Goal: Information Seeking & Learning: Find specific fact

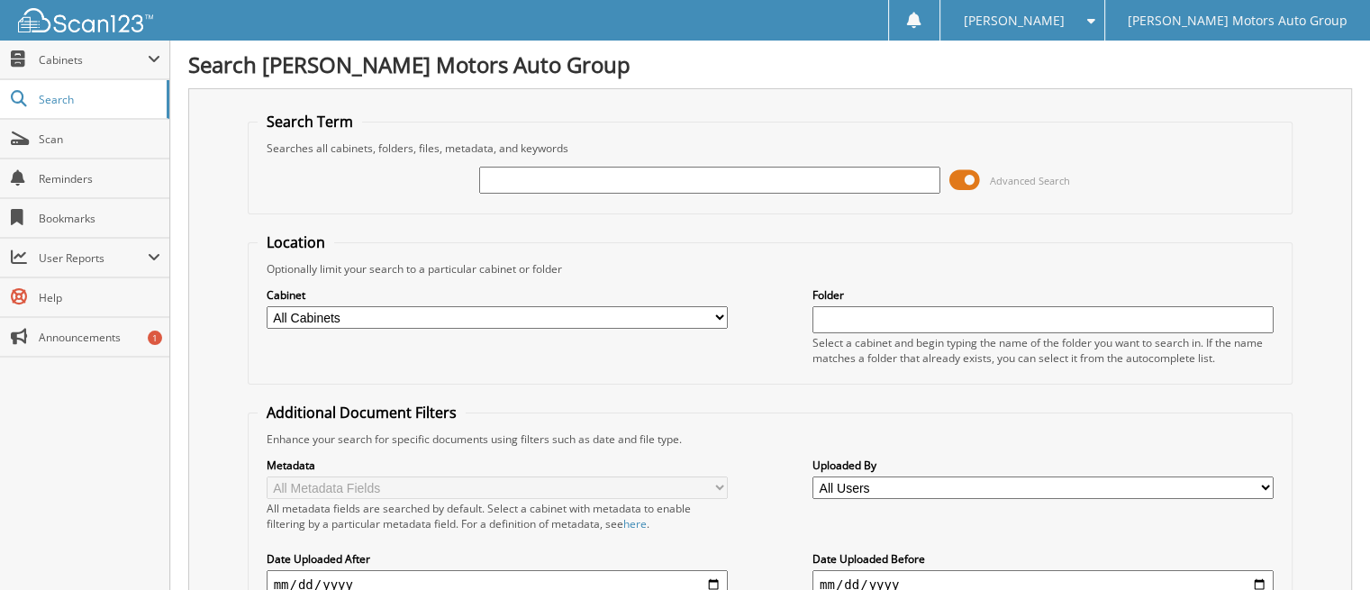
click at [530, 182] on input "text" at bounding box center [709, 180] width 461 height 27
type input "KINESS SHORTER"
click at [972, 179] on span at bounding box center [965, 180] width 31 height 27
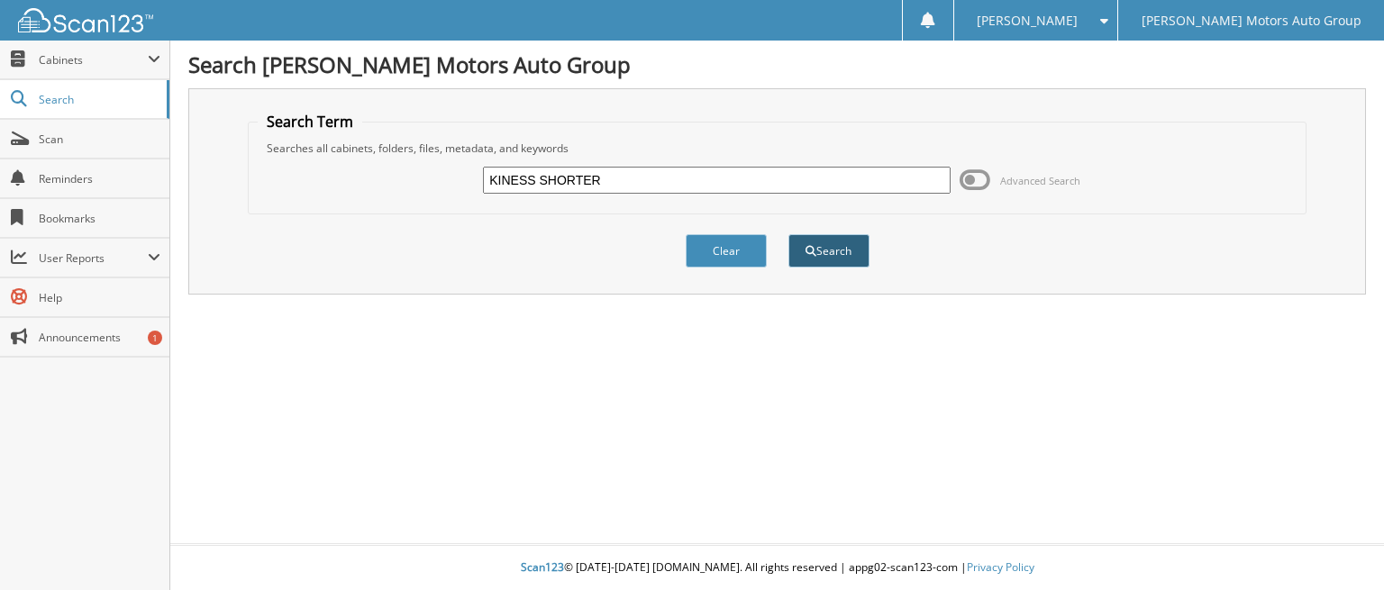
click at [830, 245] on button "Search" at bounding box center [828, 250] width 81 height 33
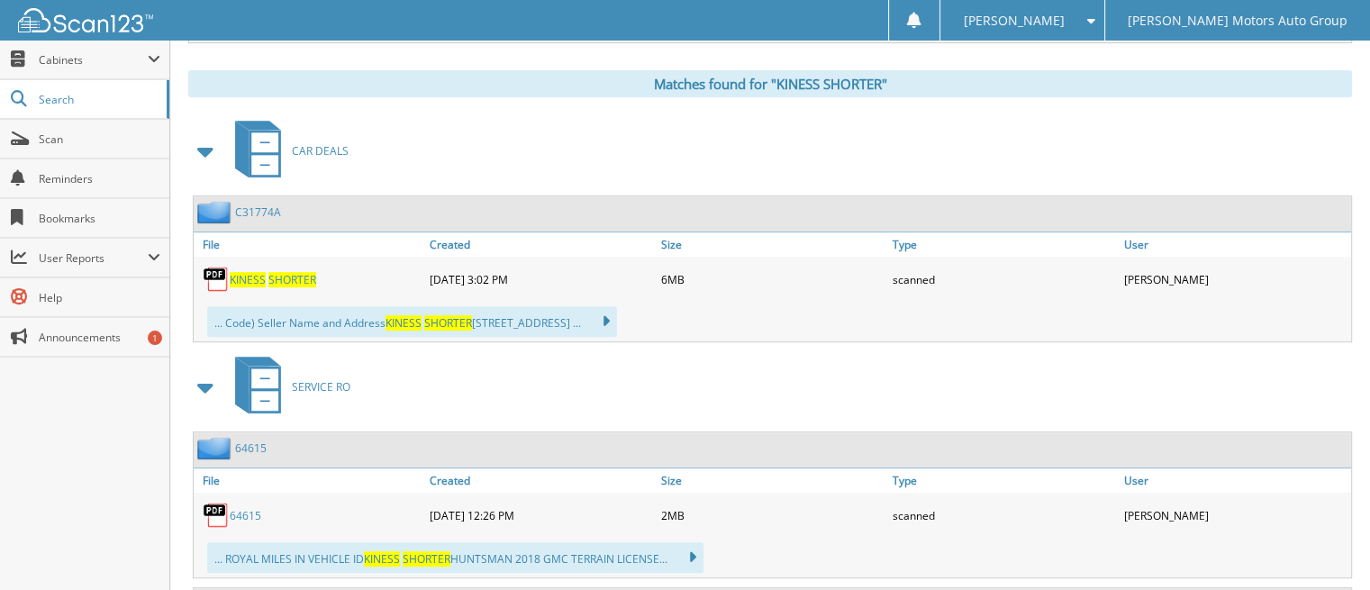
scroll to position [721, 0]
click at [278, 271] on span "SHORTER" at bounding box center [293, 278] width 48 height 15
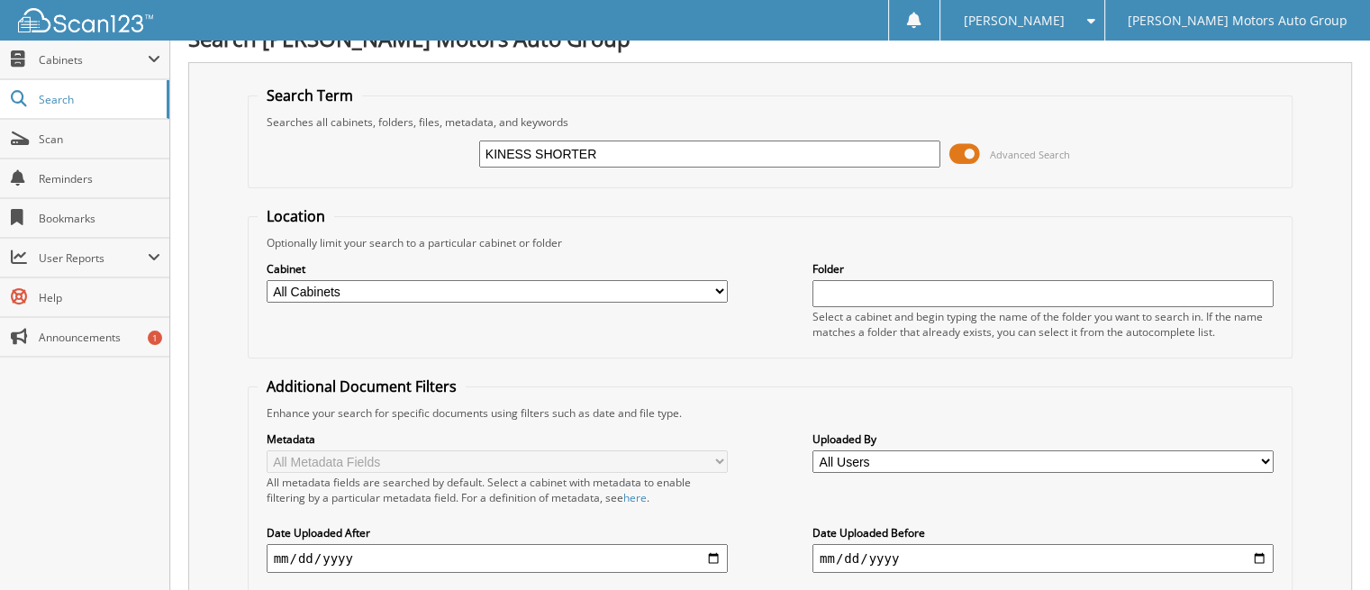
scroll to position [0, 0]
